Goal: Transaction & Acquisition: Register for event/course

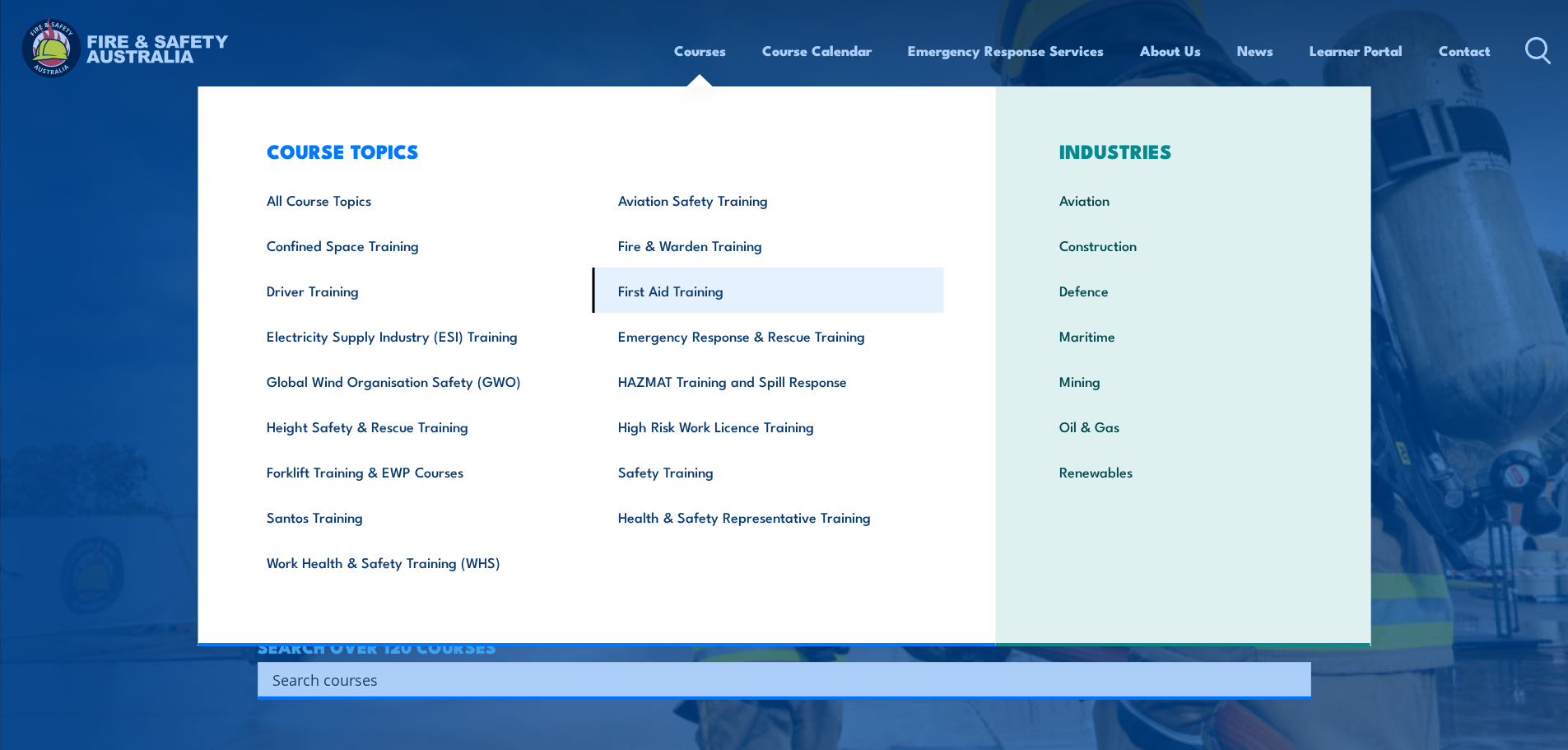
click at [639, 292] on link "First Aid Training" at bounding box center [767, 290] width 351 height 45
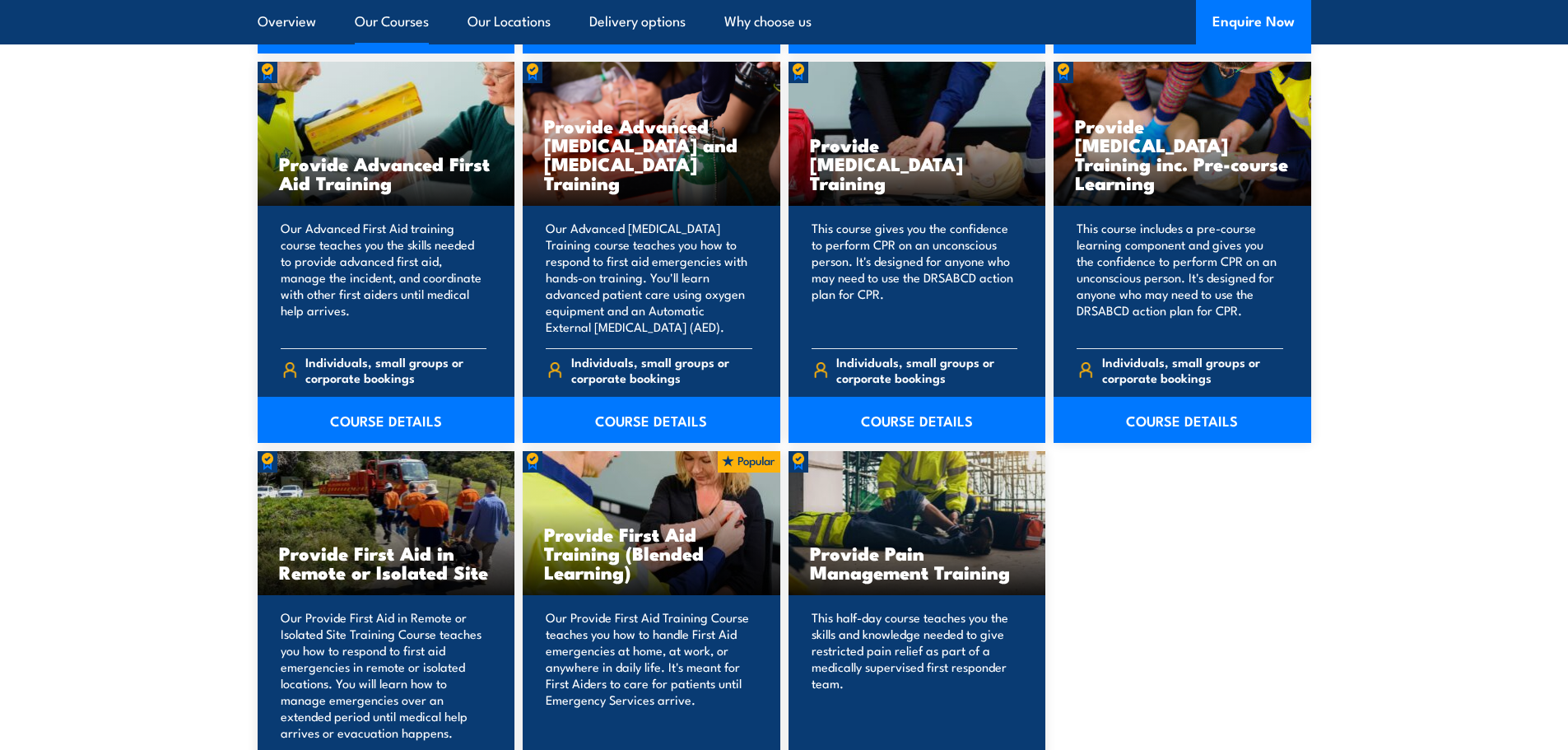
scroll to position [2387, 0]
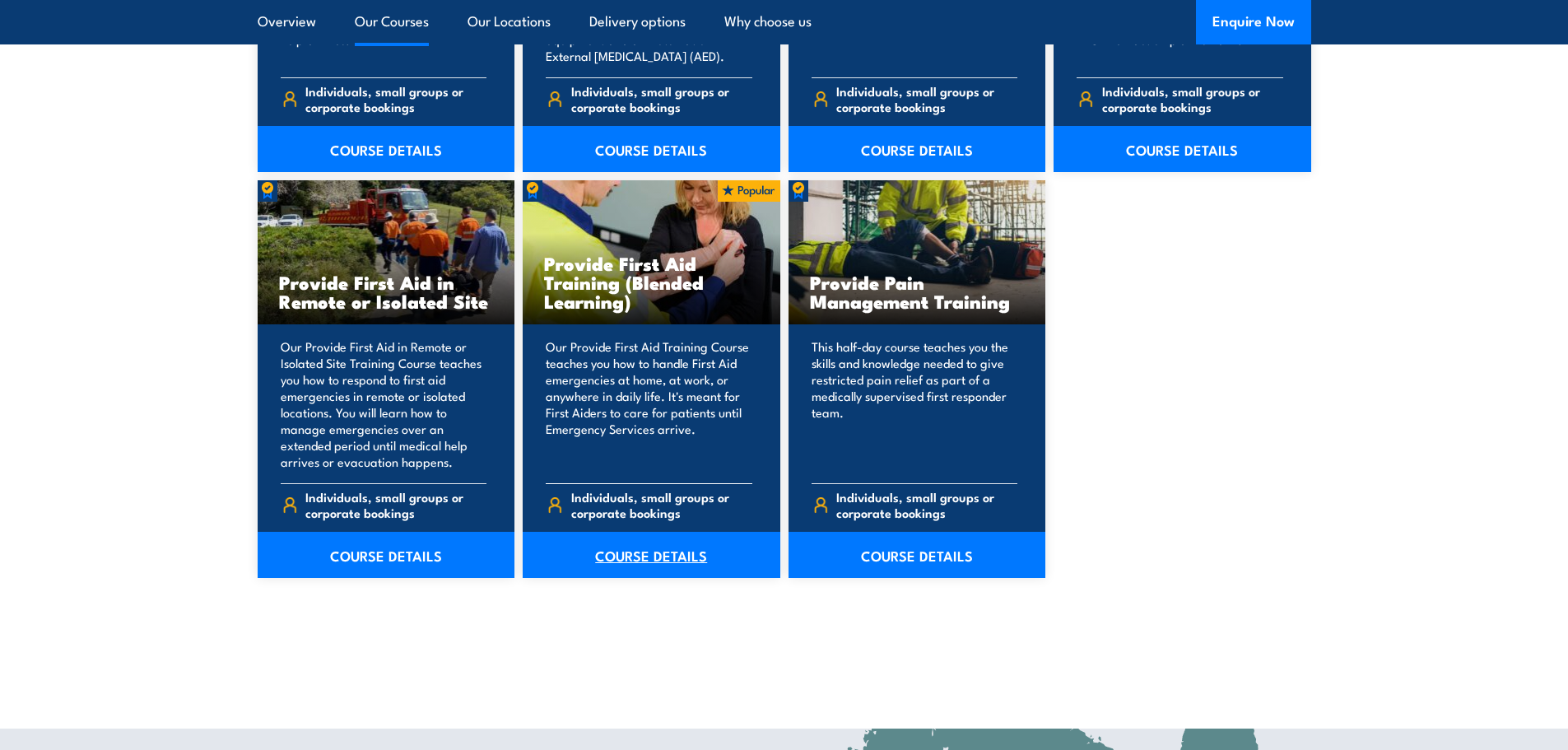
click at [660, 568] on link "COURSE DETAILS" at bounding box center [651, 555] width 257 height 46
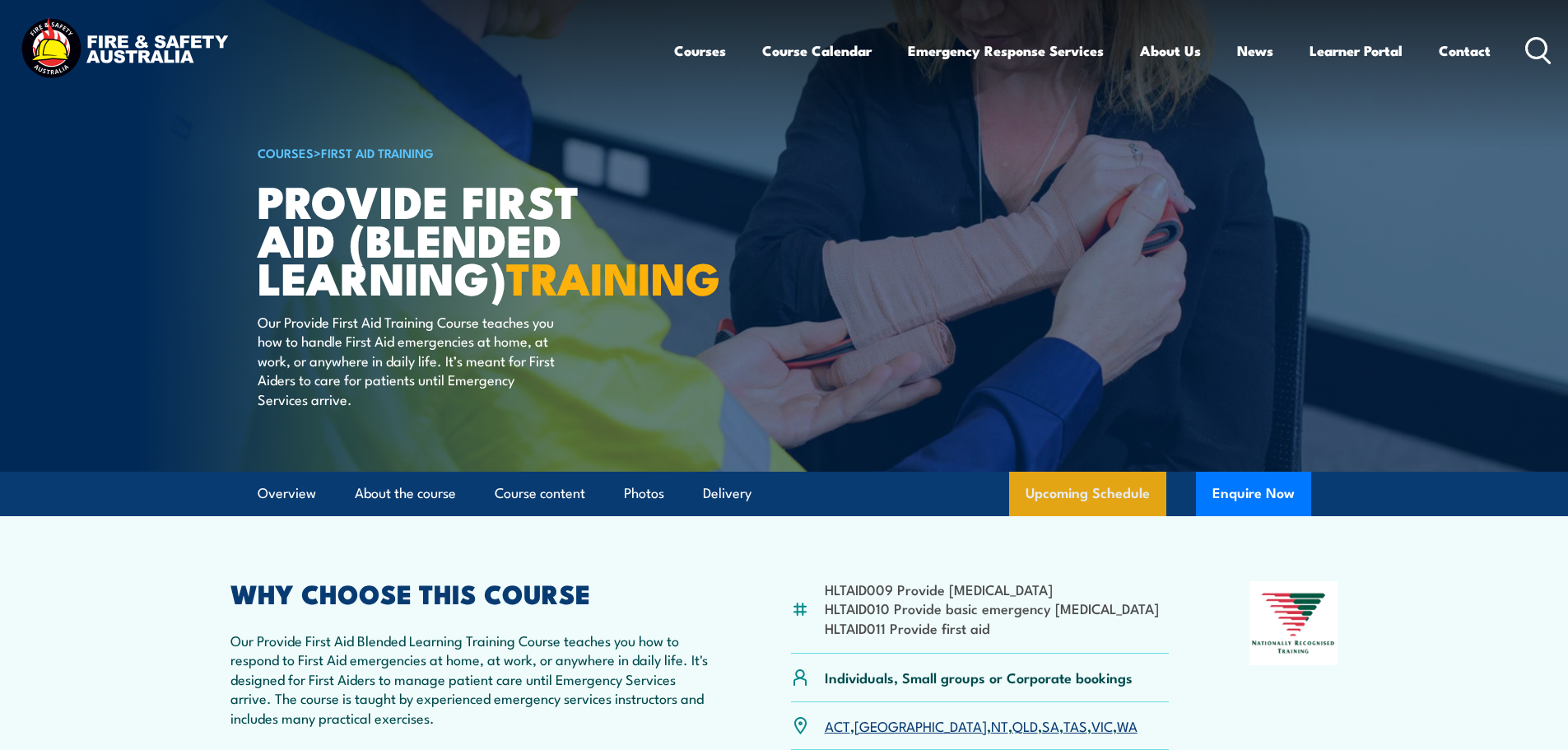
click at [1074, 516] on link "Upcoming Schedule" at bounding box center [1088, 494] width 157 height 44
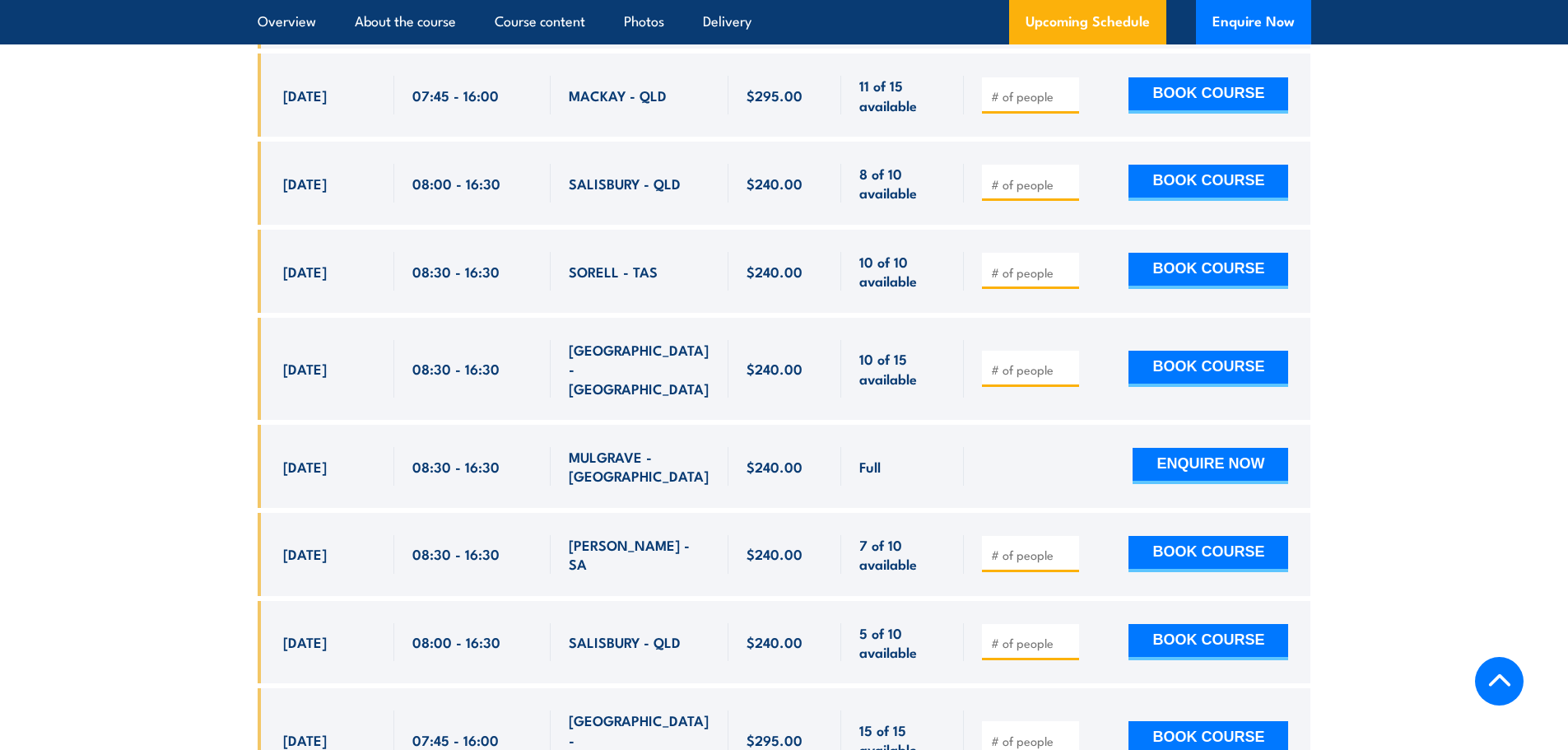
scroll to position [3580, 0]
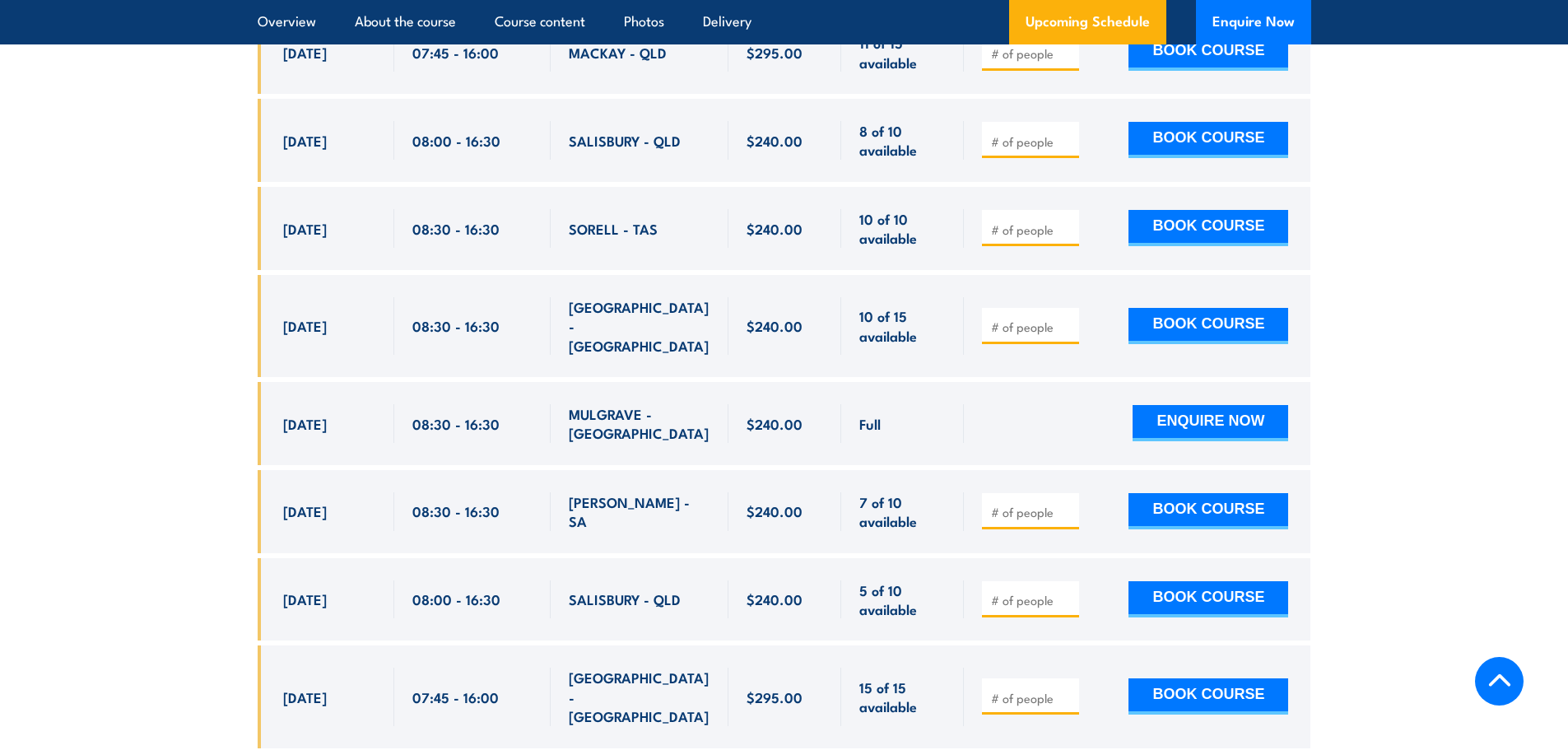
click at [1005, 690] on input "number" at bounding box center [1032, 697] width 82 height 16
type input "1"
click at [1170, 678] on button "BOOK COURSE" at bounding box center [1207, 696] width 160 height 36
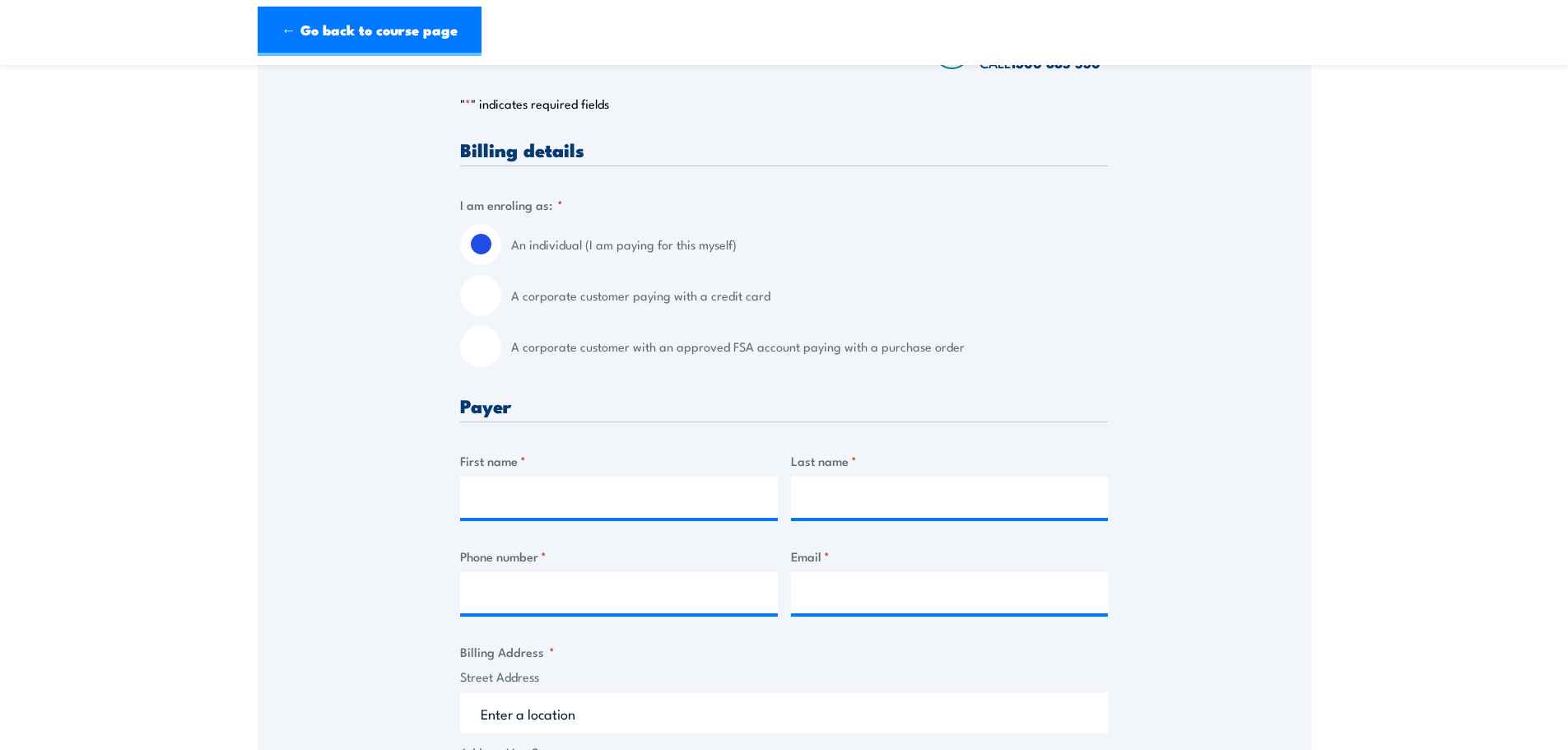
scroll to position [329, 0]
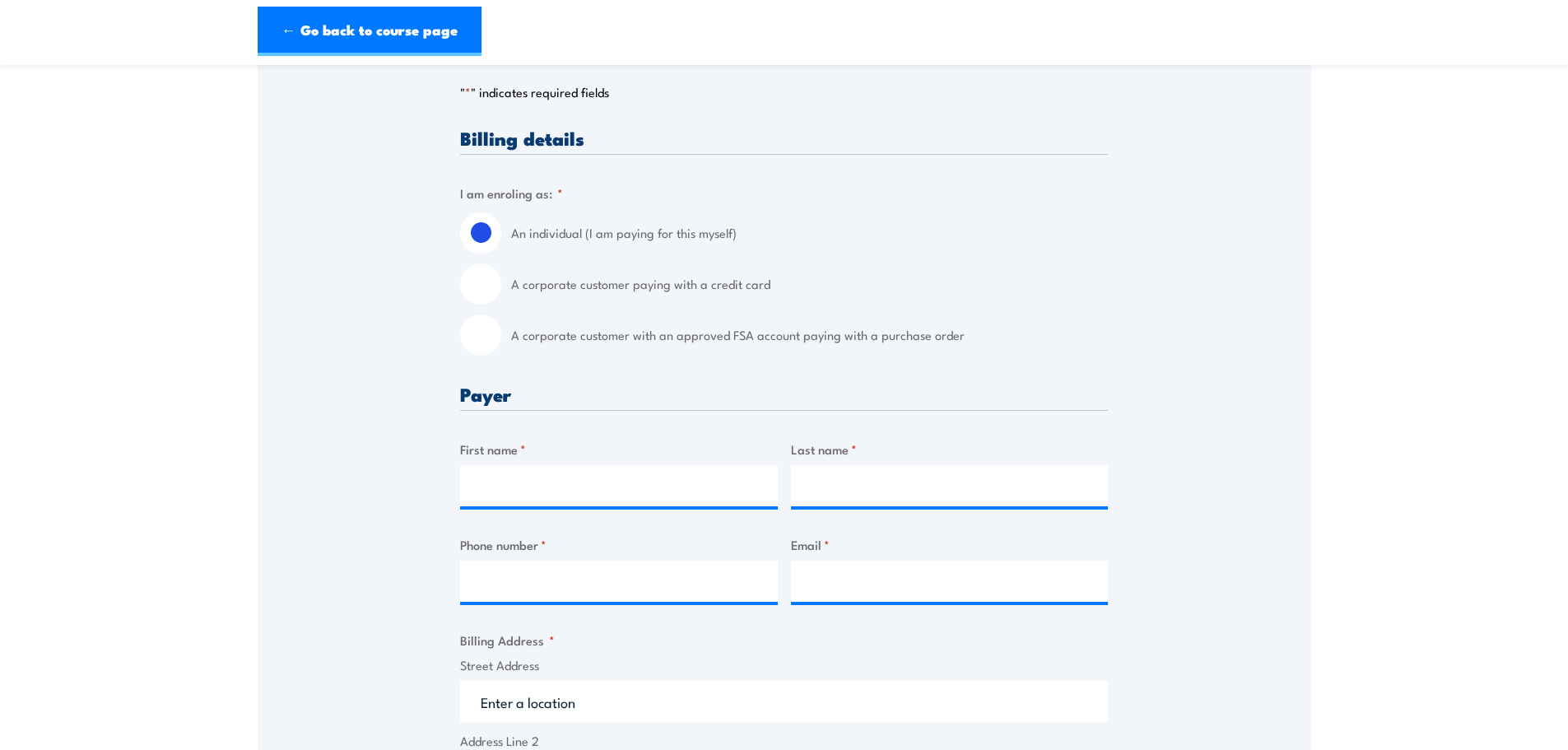
drag, startPoint x: 459, startPoint y: 139, endPoint x: 696, endPoint y: 144, distance: 237.1
click at [696, 144] on div "Speak to a specialist CALL 1300 885 530 CALL 1300 885 530 " * " indicates requi…" at bounding box center [784, 711] width 1053 height 1511
click at [647, 143] on h3 "Billing details" at bounding box center [784, 138] width 648 height 19
drag, startPoint x: 515, startPoint y: 290, endPoint x: 969, endPoint y: 296, distance: 454.0
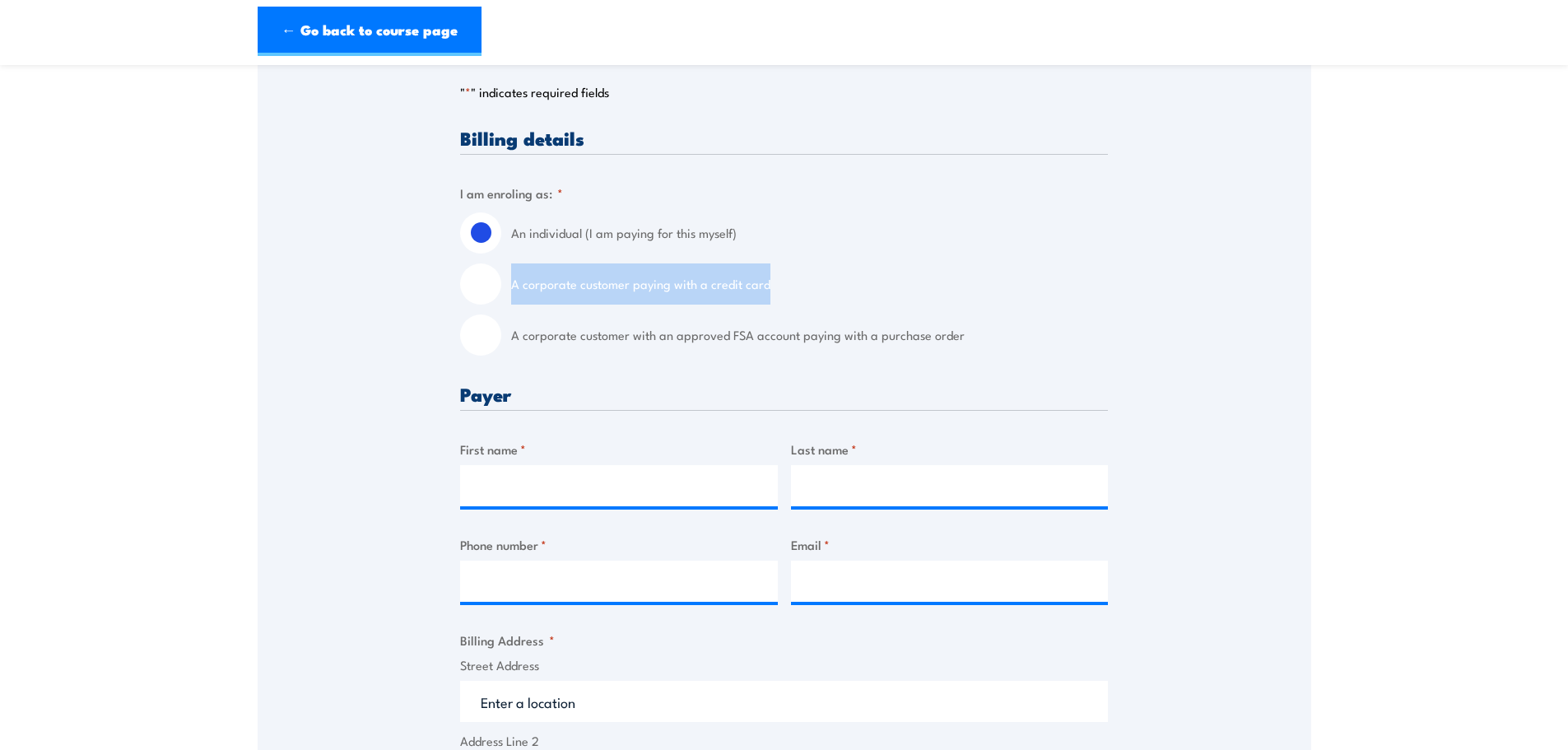
click at [969, 296] on label "A corporate customer paying with a credit card" at bounding box center [809, 283] width 597 height 41
click at [712, 301] on label "A corporate customer paying with a credit card" at bounding box center [809, 283] width 597 height 41
click at [501, 301] on input "A corporate customer paying with a credit card" at bounding box center [480, 283] width 41 height 41
radio input "true"
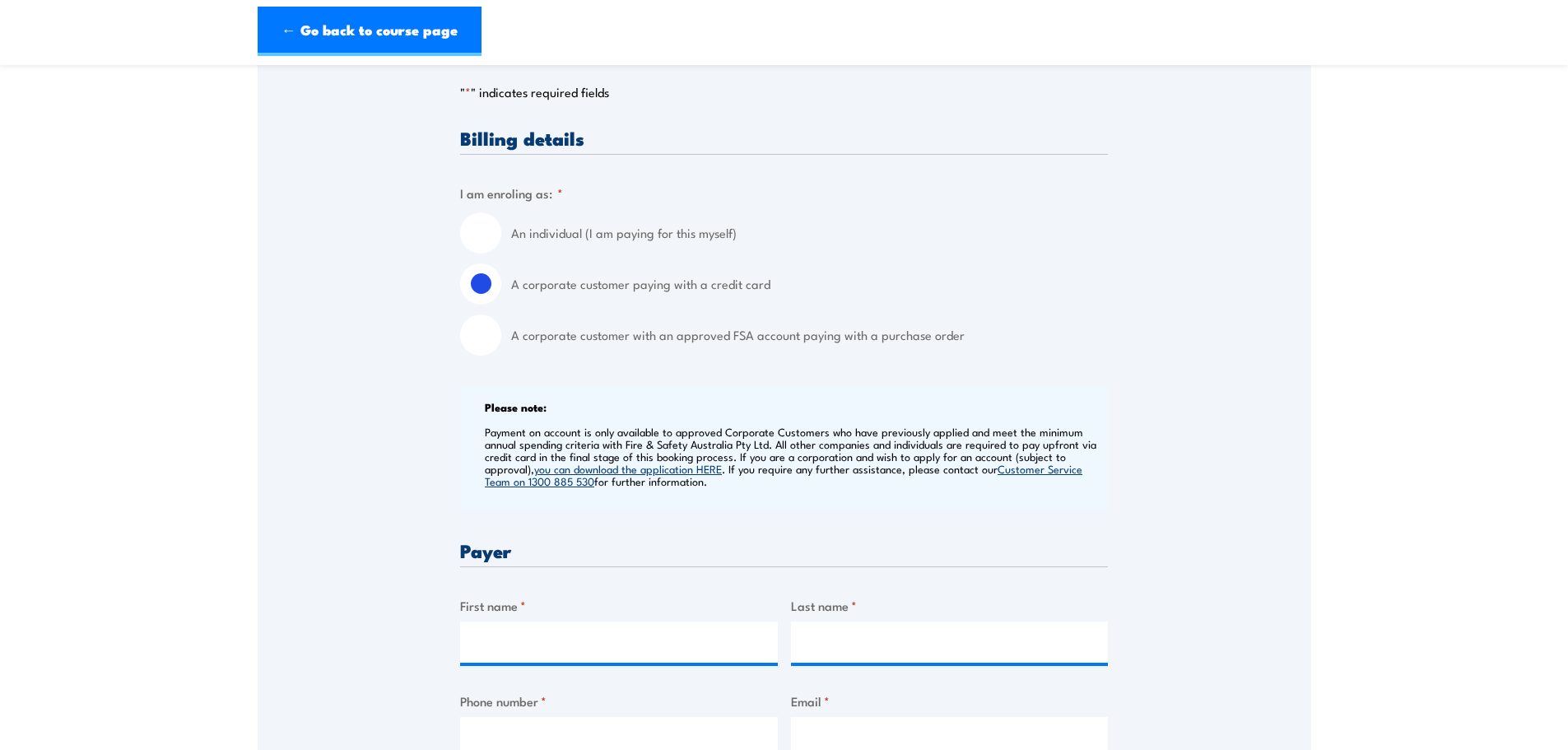
click at [682, 274] on label "A corporate customer paying with a credit card" at bounding box center [809, 283] width 597 height 41
click at [501, 274] on input "A corporate customer paying with a credit card" at bounding box center [480, 283] width 41 height 41
click at [642, 333] on label "A corporate customer with an approved FSA account paying with a purchase order" at bounding box center [809, 335] width 597 height 41
click at [501, 333] on input "A corporate customer with an approved FSA account paying with a purchase order" at bounding box center [480, 335] width 41 height 41
radio input "true"
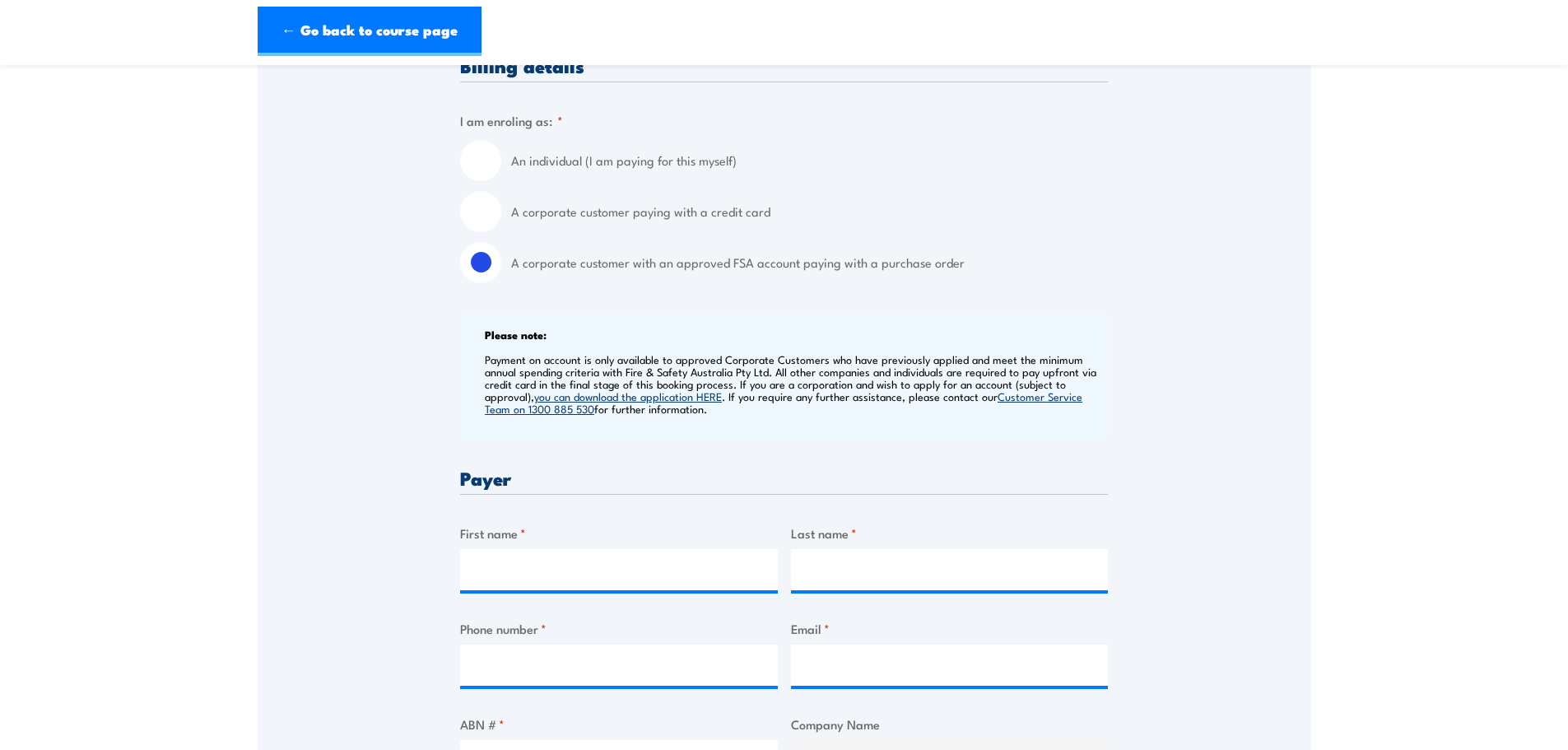
scroll to position [740, 0]
